Goal: Information Seeking & Learning: Learn about a topic

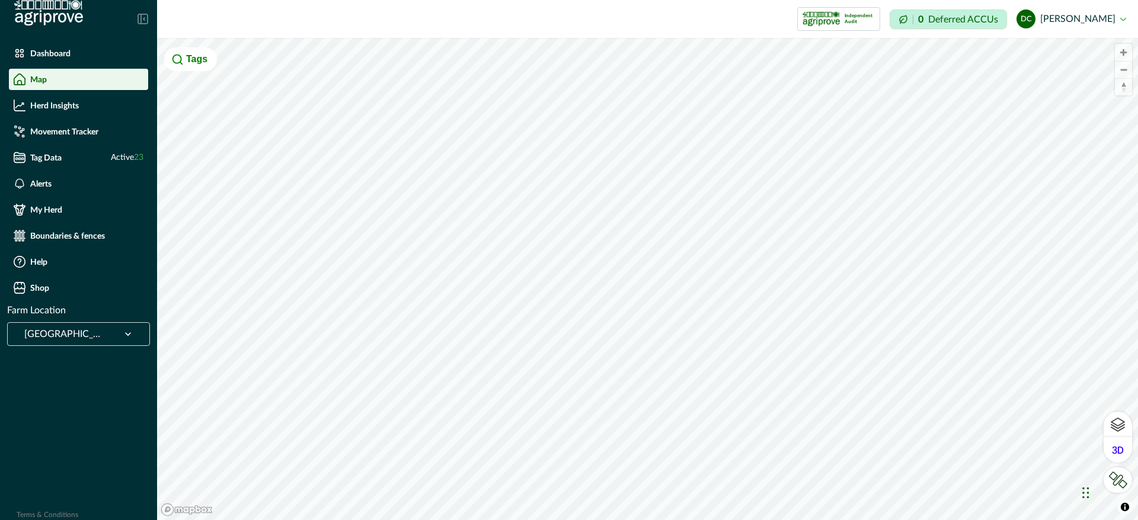
click at [86, 110] on div "Herd Insights" at bounding box center [79, 106] width 130 height 12
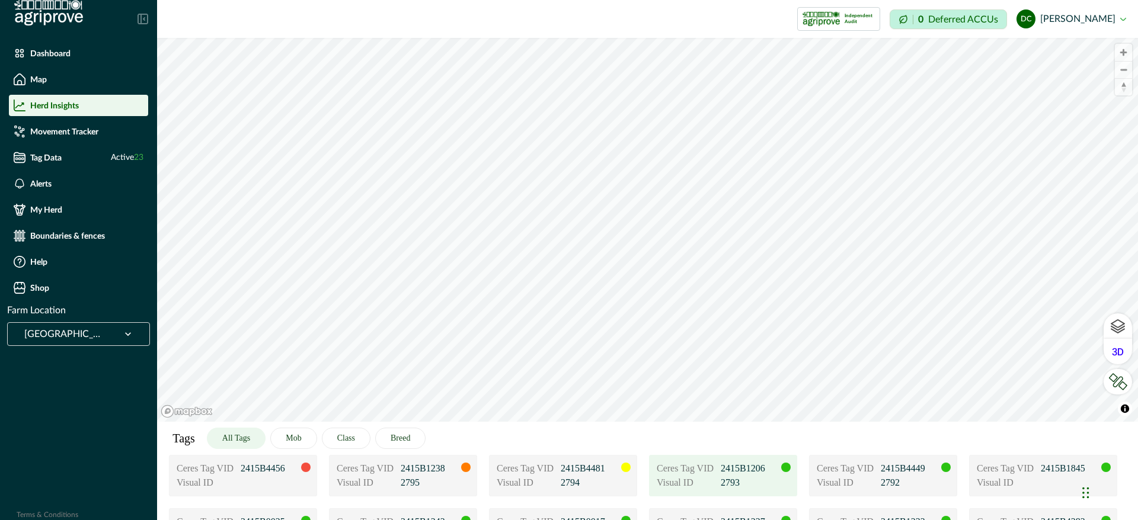
click at [729, 491] on div "Ceres Tag VID 2415B1206 Visual ID 2793" at bounding box center [723, 475] width 148 height 41
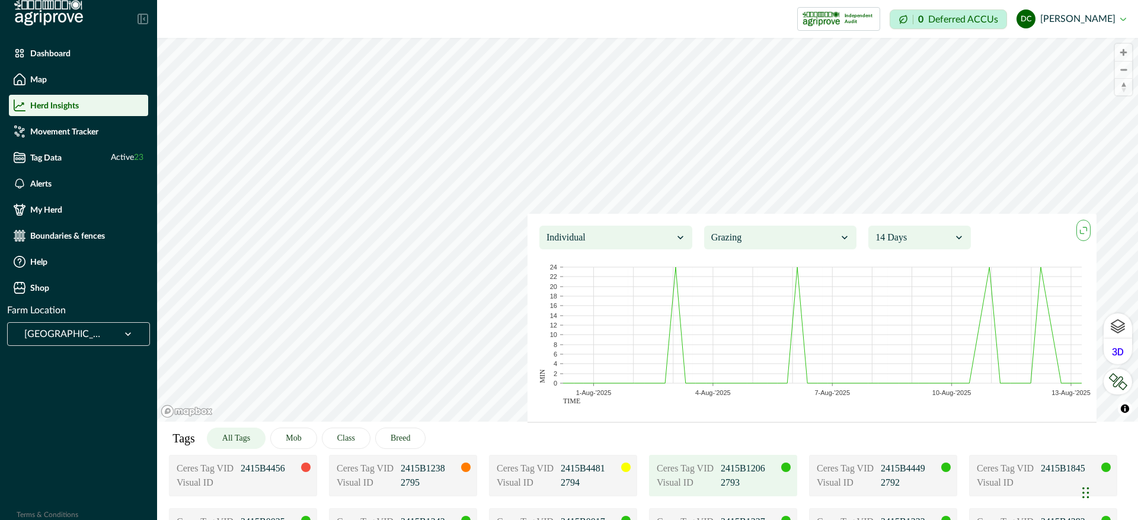
click at [757, 489] on p "2793" at bounding box center [750, 483] width 59 height 14
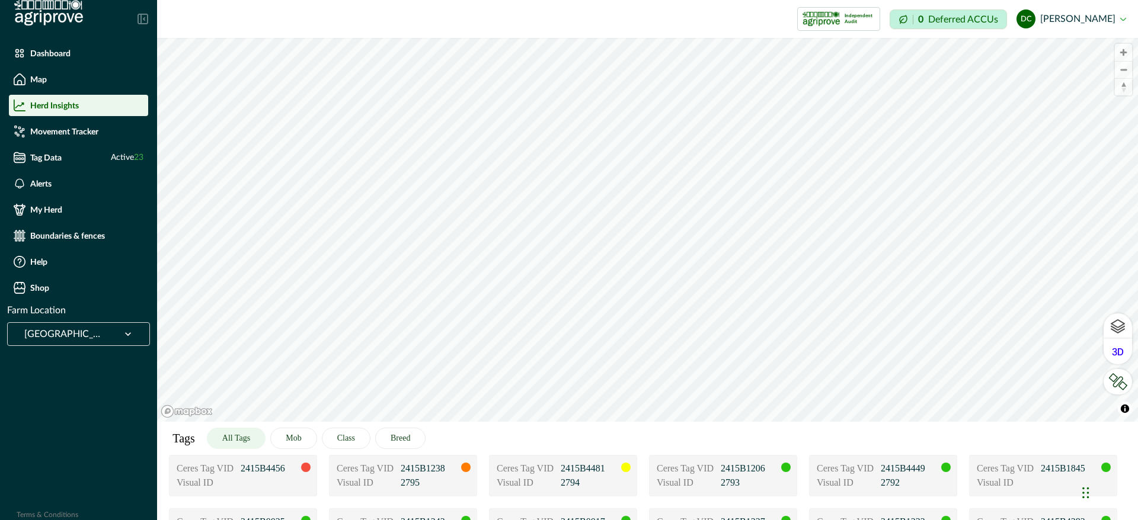
click at [80, 334] on div at bounding box center [63, 334] width 78 height 17
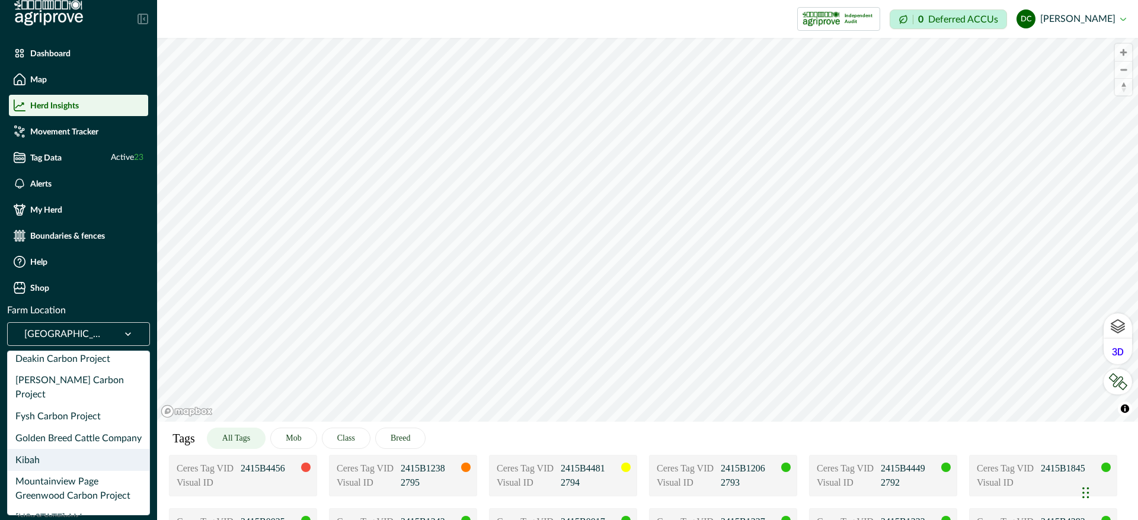
scroll to position [89, 0]
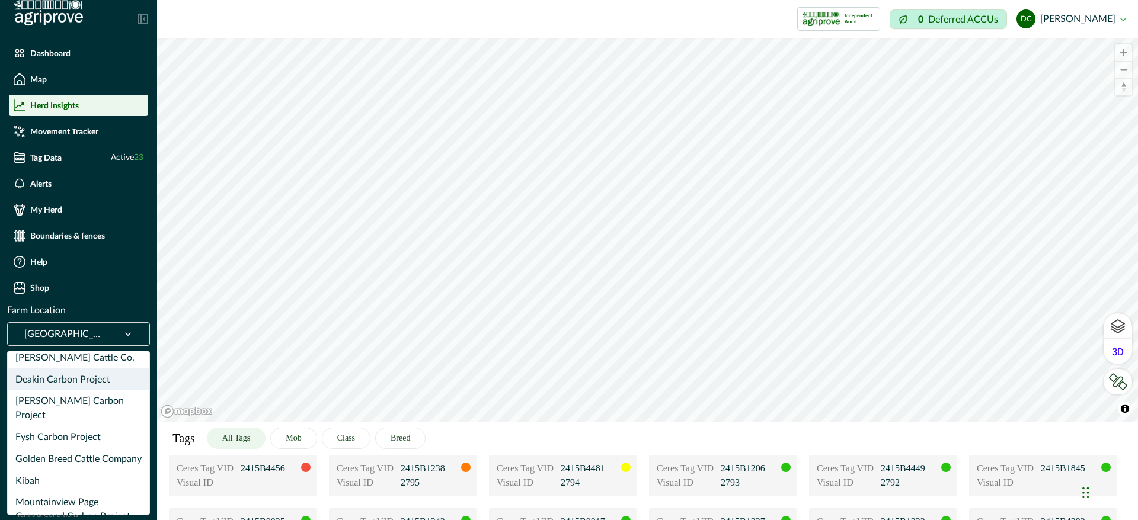
click at [78, 370] on div "Deakin Carbon Project" at bounding box center [79, 380] width 142 height 22
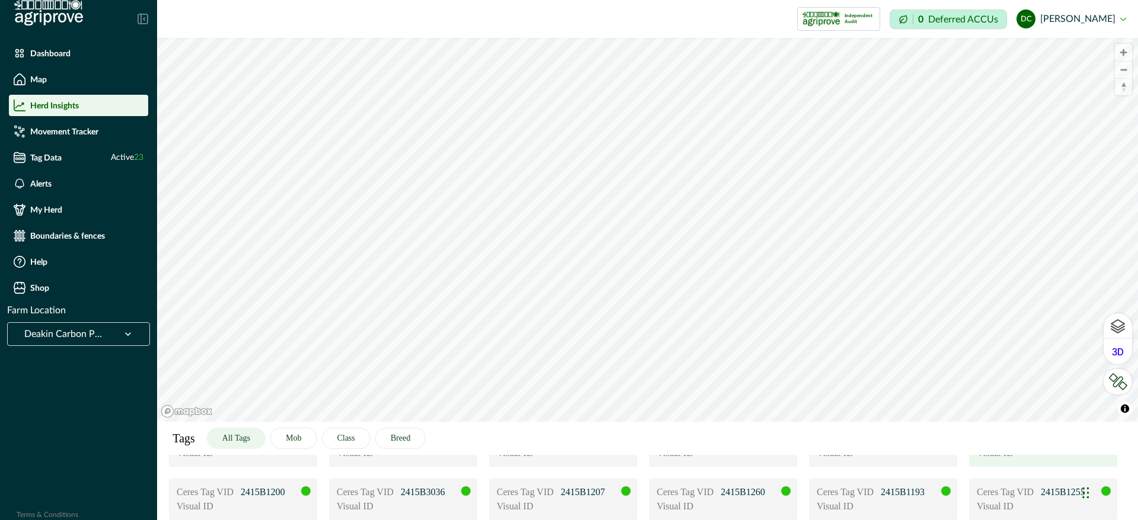
click at [439, 481] on div "Dashboard Map Herd Insights Movement Tracker Tag Data Active 23 Alerts My Herd …" at bounding box center [569, 260] width 1138 height 520
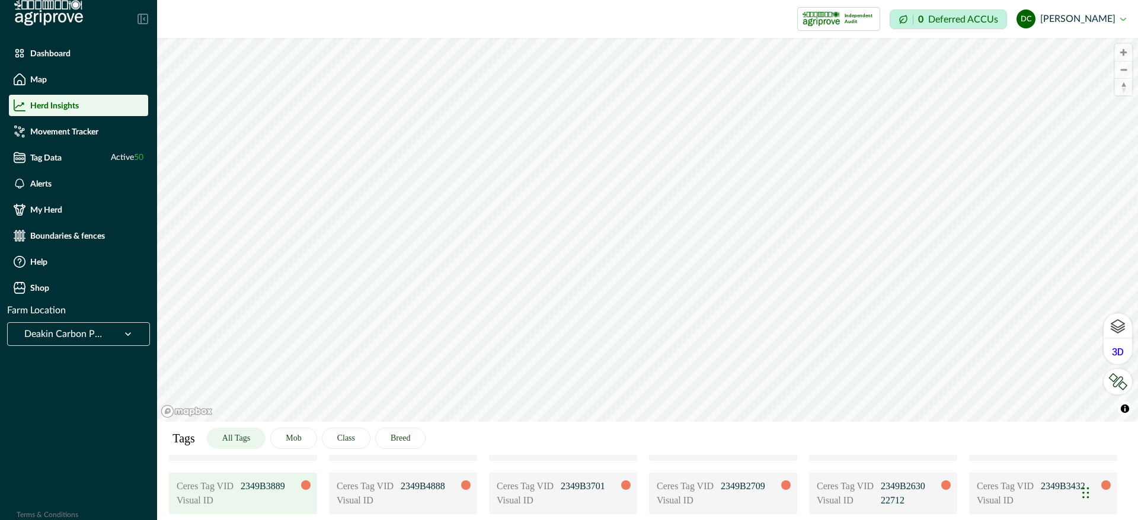
click at [309, 491] on div "Ceres Tag VID 2349B3889" at bounding box center [243, 486] width 133 height 14
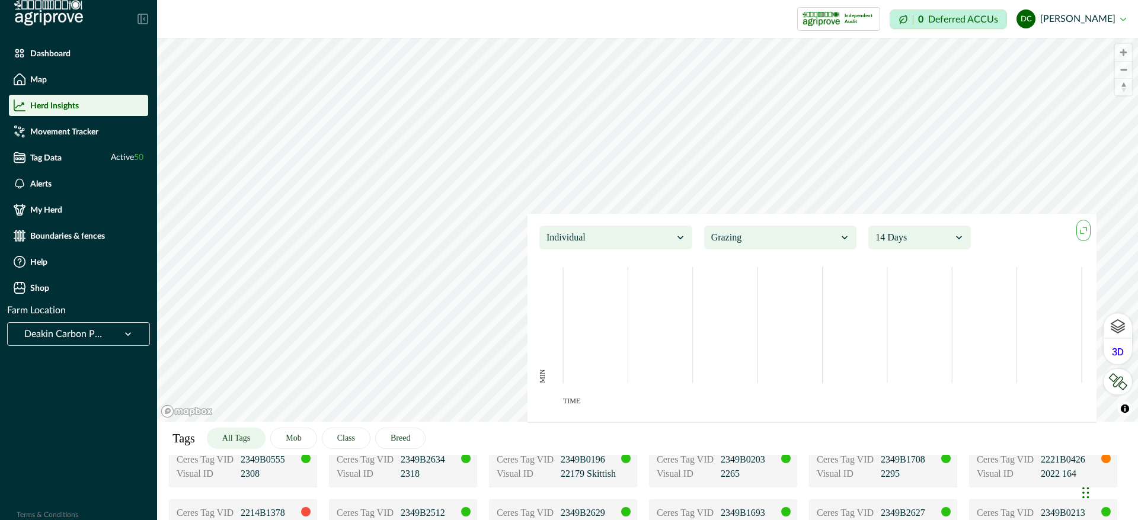
scroll to position [267, 0]
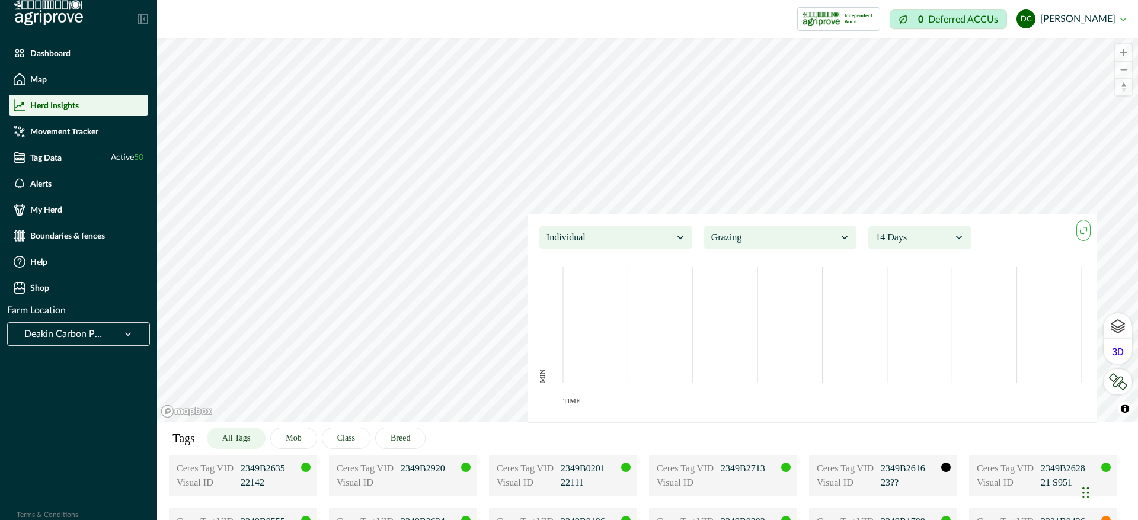
click at [401, 437] on p "2291" at bounding box center [430, 430] width 59 height 14
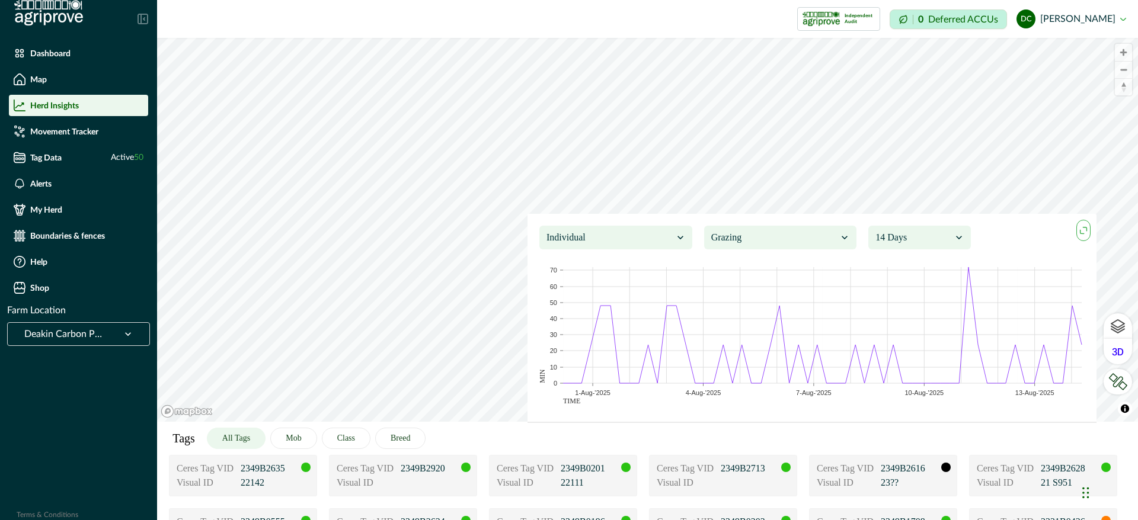
click at [561, 437] on p "2022 153" at bounding box center [590, 430] width 59 height 14
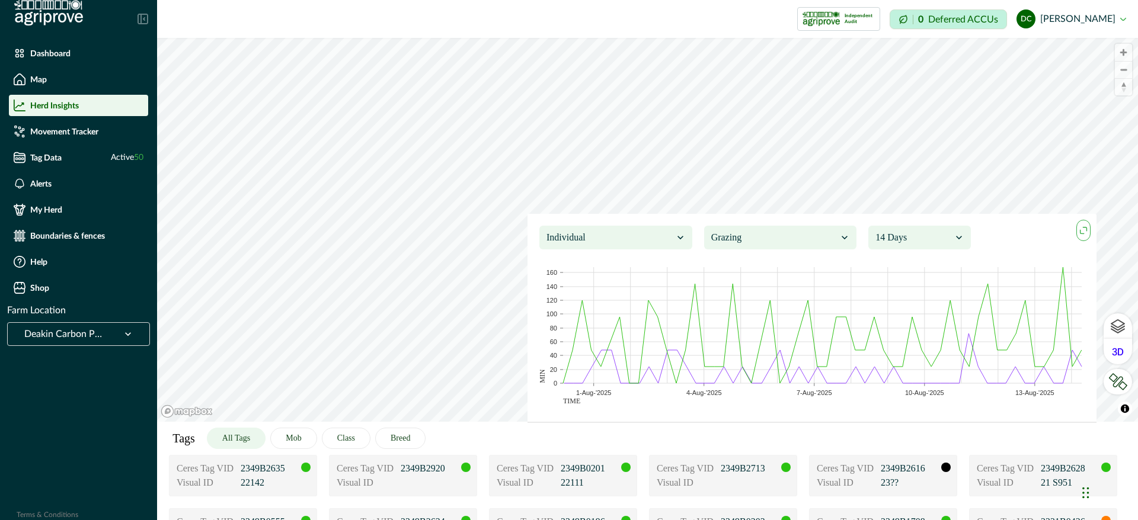
click at [657, 437] on p "Visual ID" at bounding box center [686, 430] width 59 height 14
click at [817, 437] on div "Visual ID" at bounding box center [883, 430] width 133 height 14
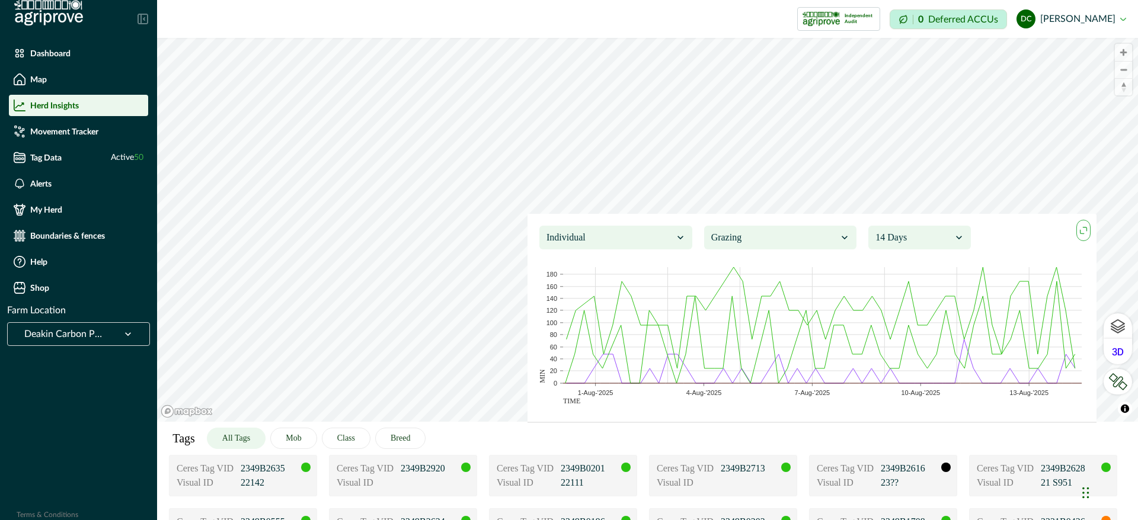
click at [721, 437] on p "22161" at bounding box center [750, 430] width 59 height 14
click at [977, 437] on div "Visual ID" at bounding box center [1043, 430] width 133 height 14
